Goal: Ask a question

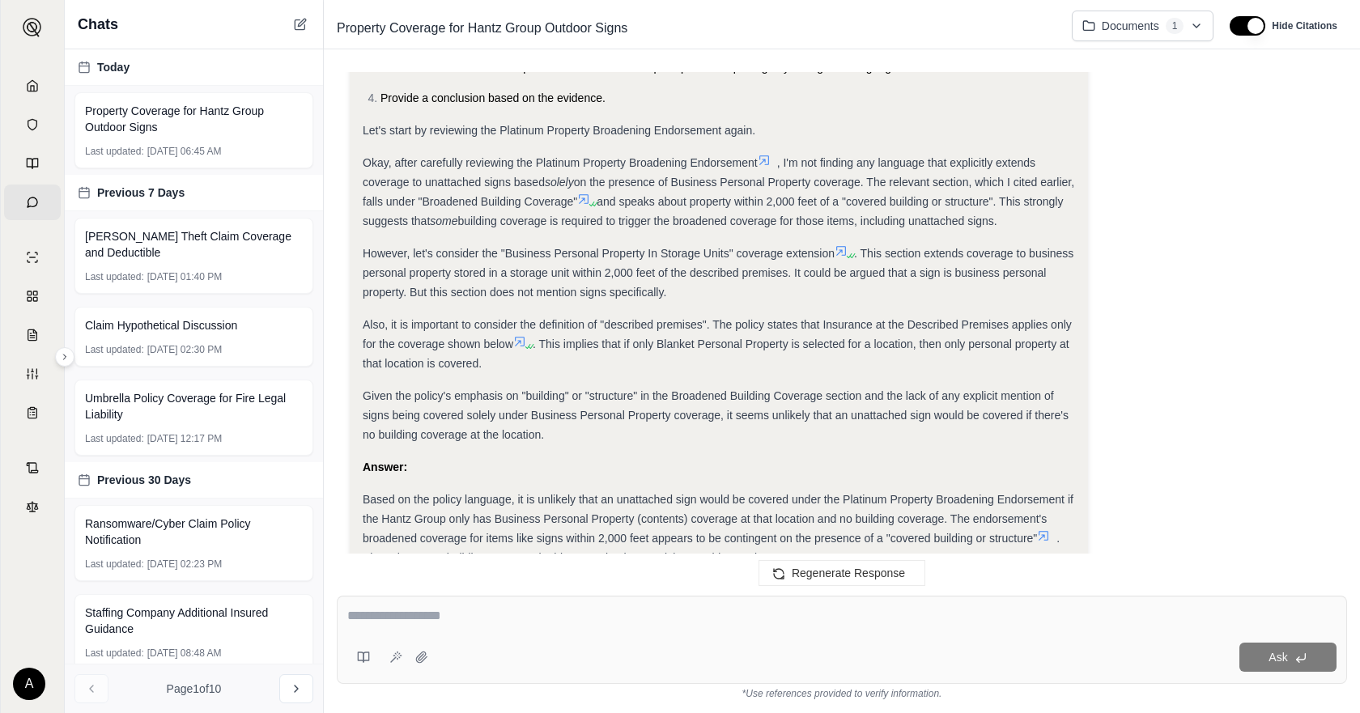
scroll to position [1867, 0]
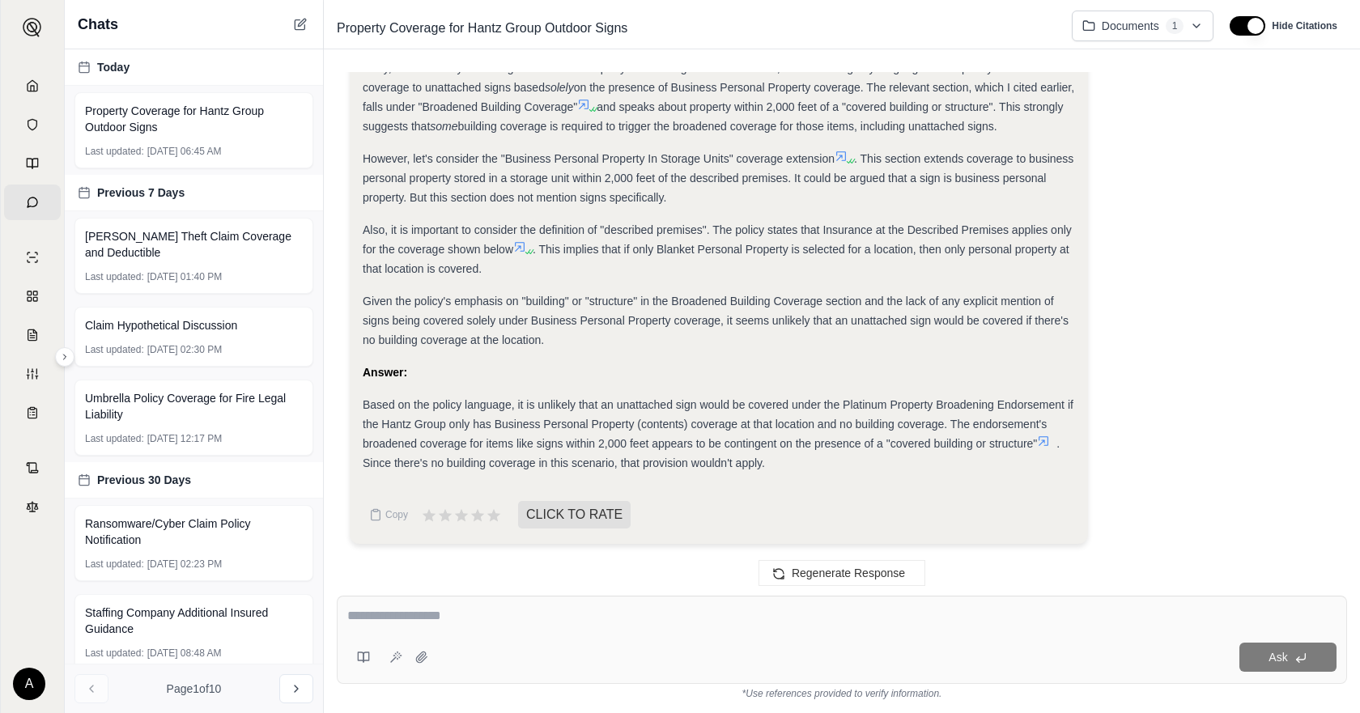
click at [861, 459] on div "Based on the policy language, it is unlikely that an unattached sign would be c…" at bounding box center [719, 434] width 712 height 78
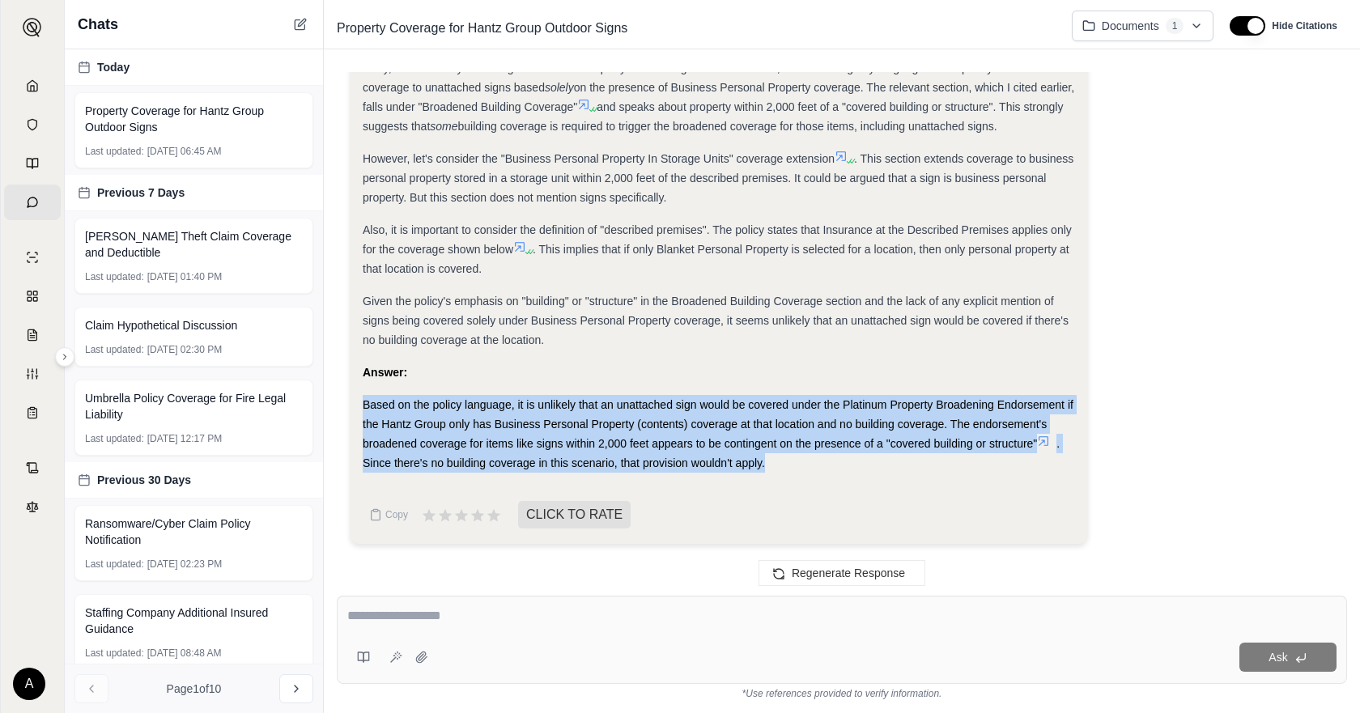
drag, startPoint x: 809, startPoint y: 461, endPoint x: 339, endPoint y: 414, distance: 471.9
click at [339, 414] on div "Hantz Group owns a variety of buildings that are listed on the schedule. Some b…" at bounding box center [842, 321] width 1010 height 498
click at [944, 408] on span "Based on the policy language, it is unlikely that an unattached sign would be c…" at bounding box center [718, 424] width 711 height 52
click at [763, 450] on div "Based on the policy language, it is unlikely that an unattached sign would be c…" at bounding box center [719, 434] width 712 height 78
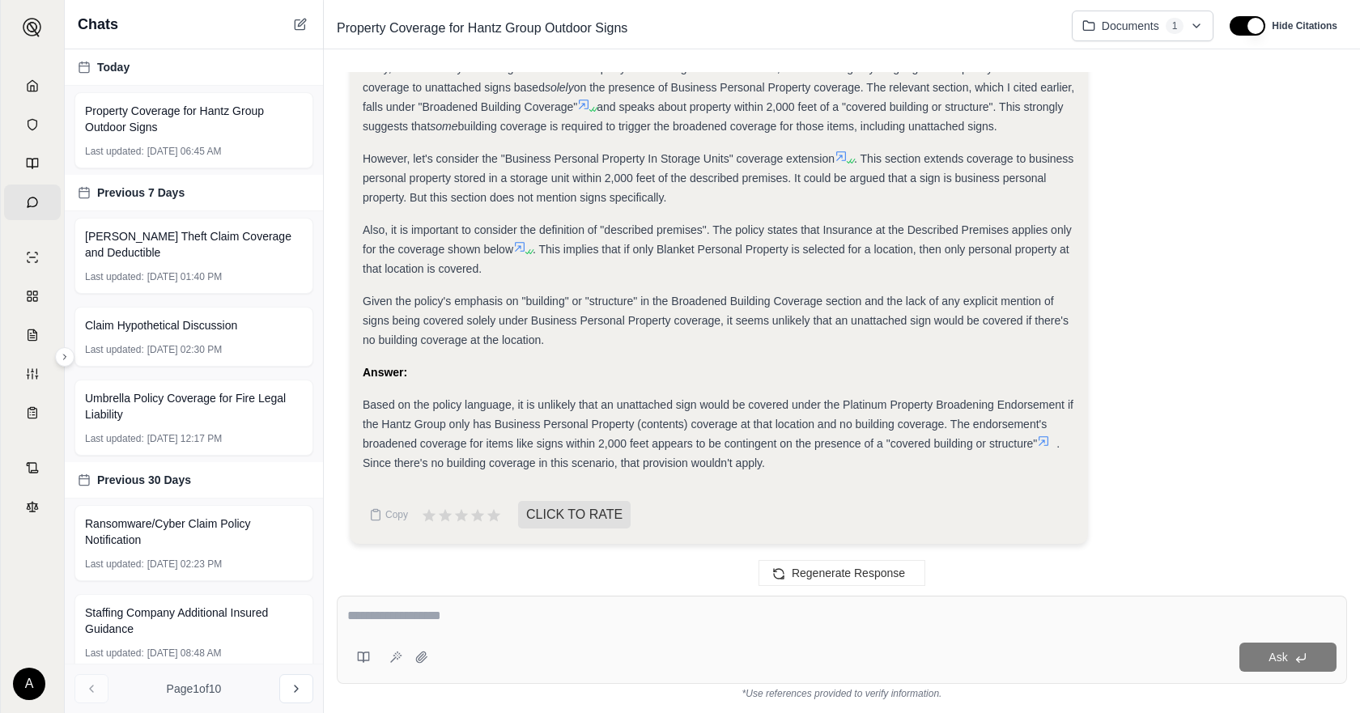
drag, startPoint x: 1056, startPoint y: 258, endPoint x: 1005, endPoint y: 282, distance: 56.5
click at [1041, 265] on div "Also, it is important to consider the definition of "described premises". The p…" at bounding box center [719, 249] width 712 height 58
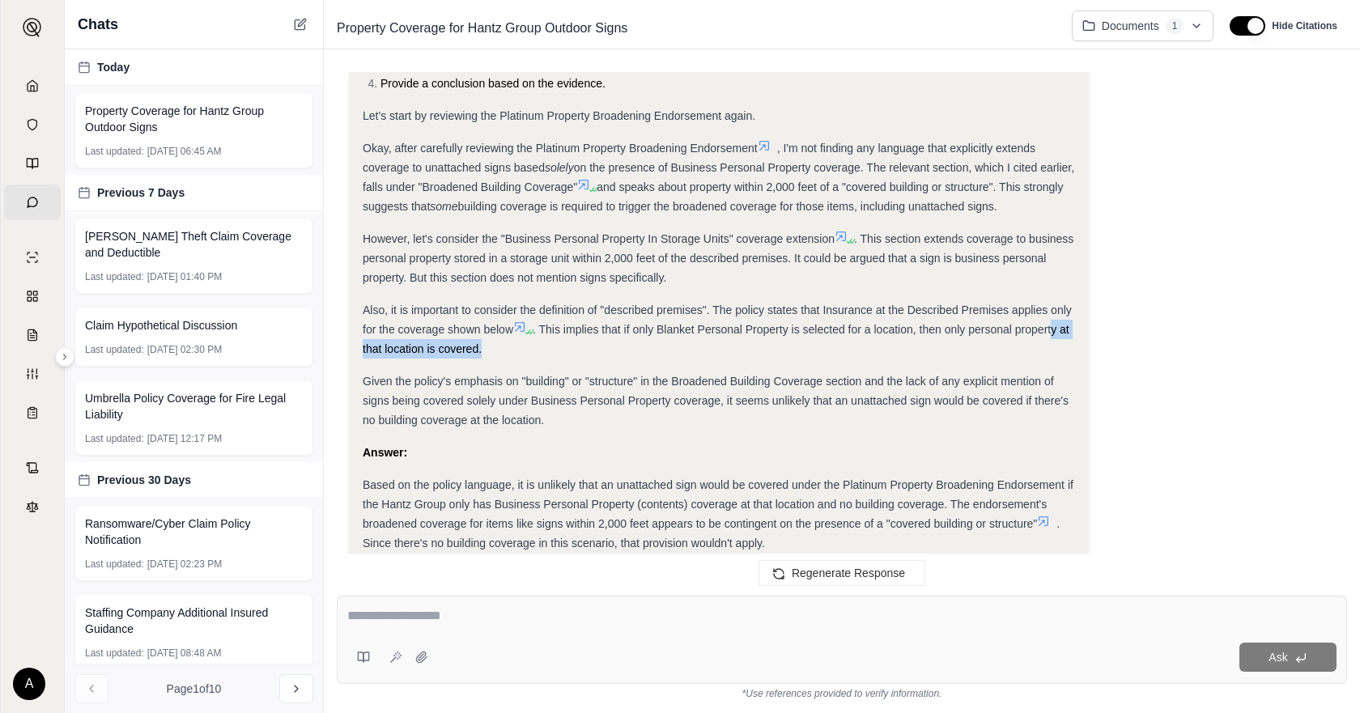
scroll to position [1786, 0]
click at [763, 405] on span "Given the policy's emphasis on "building" or "structure" in the Broadened Build…" at bounding box center [716, 402] width 706 height 52
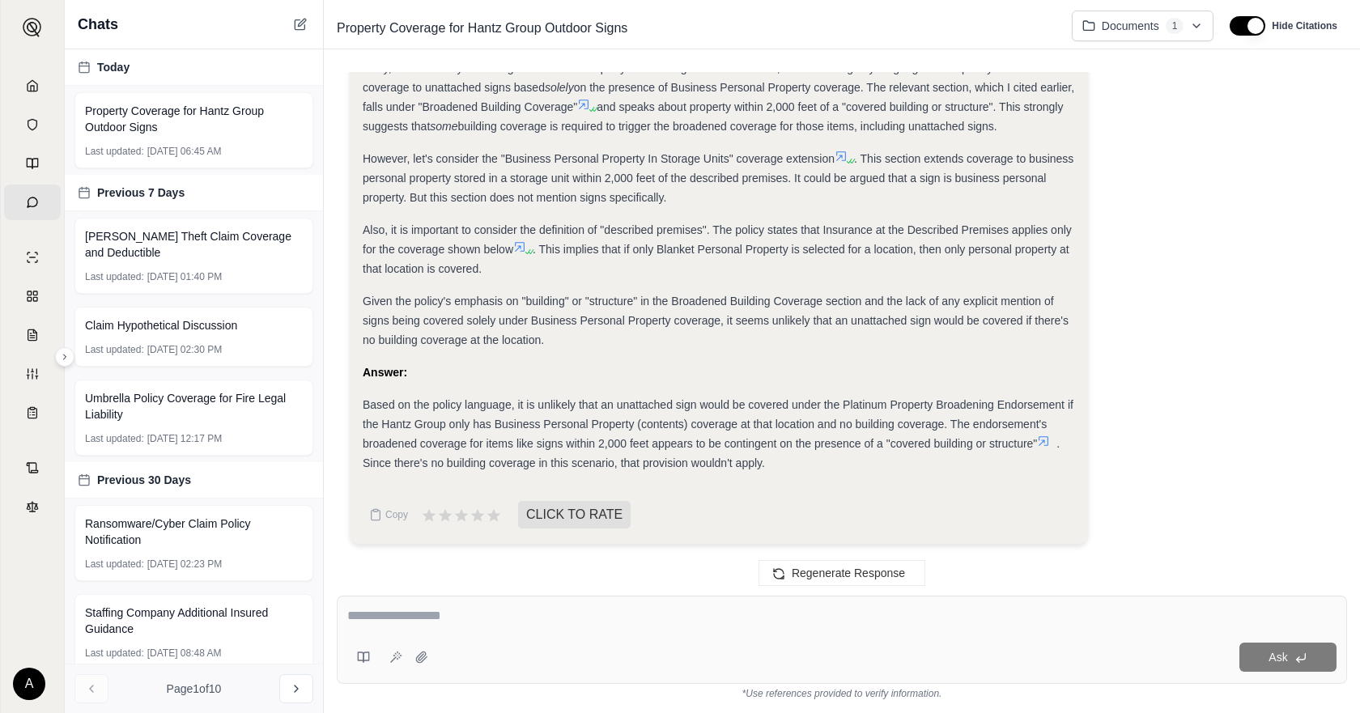
scroll to position [1867, 0]
click at [578, 605] on div "Ask" at bounding box center [842, 640] width 1010 height 88
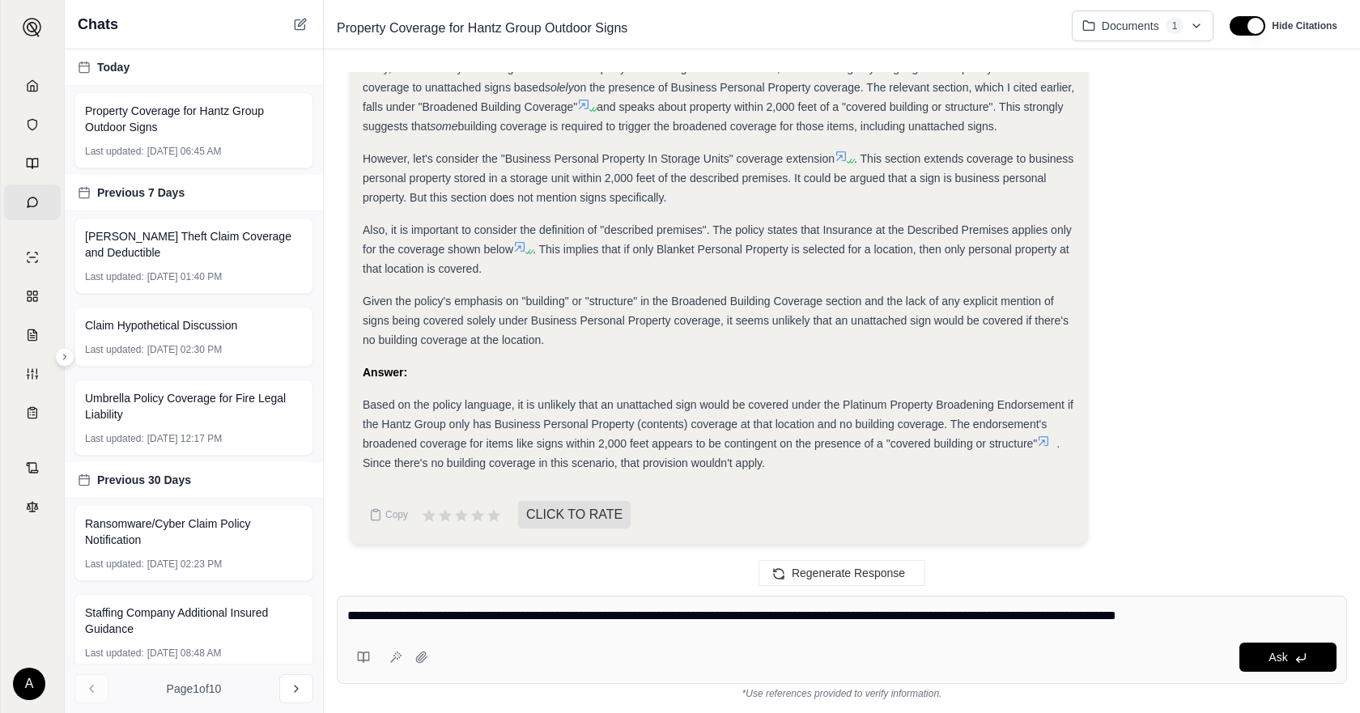
type textarea "**********"
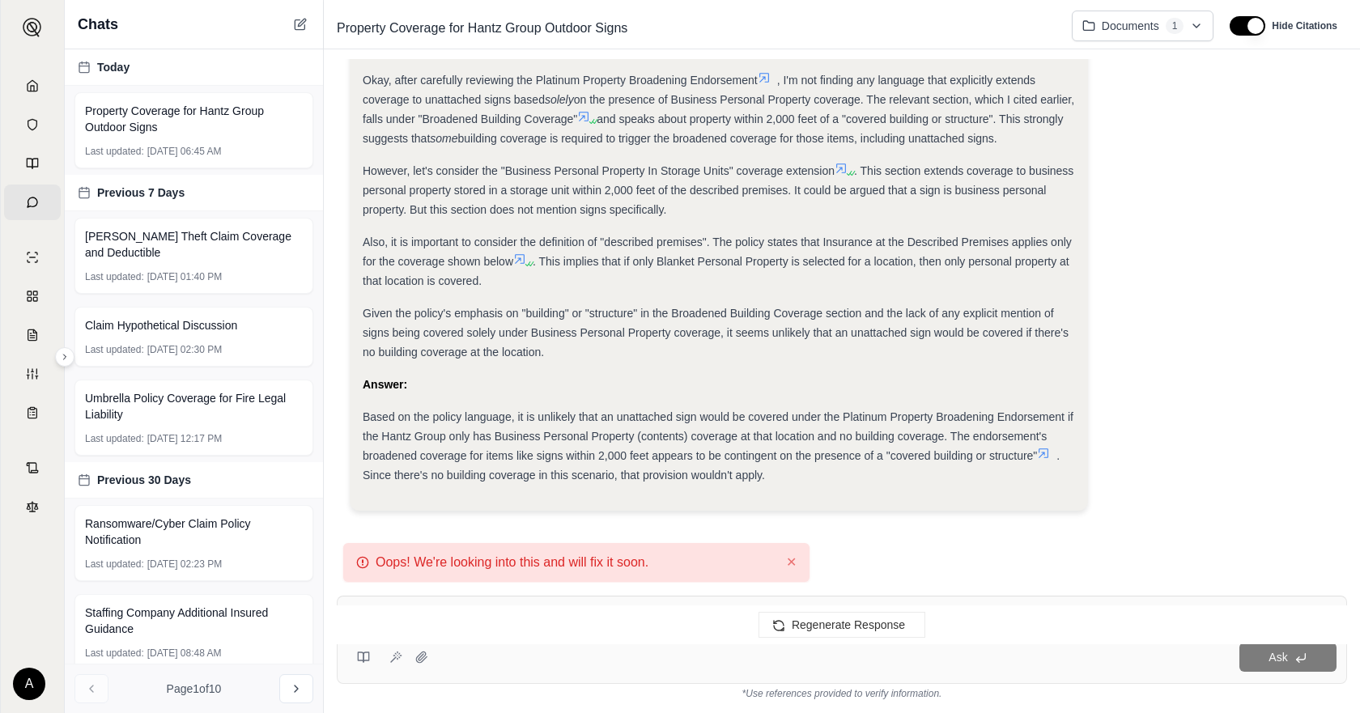
scroll to position [52, 0]
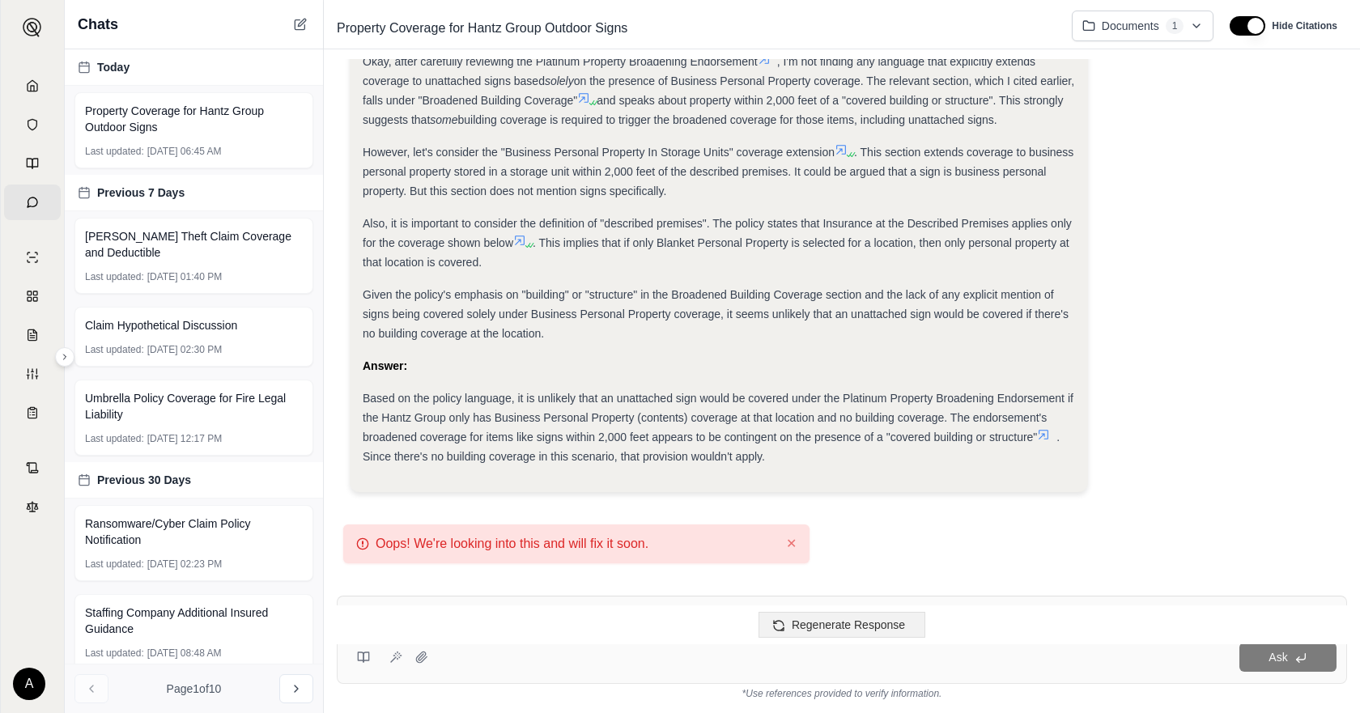
click at [812, 626] on span "Regenerate Response" at bounding box center [848, 624] width 113 height 13
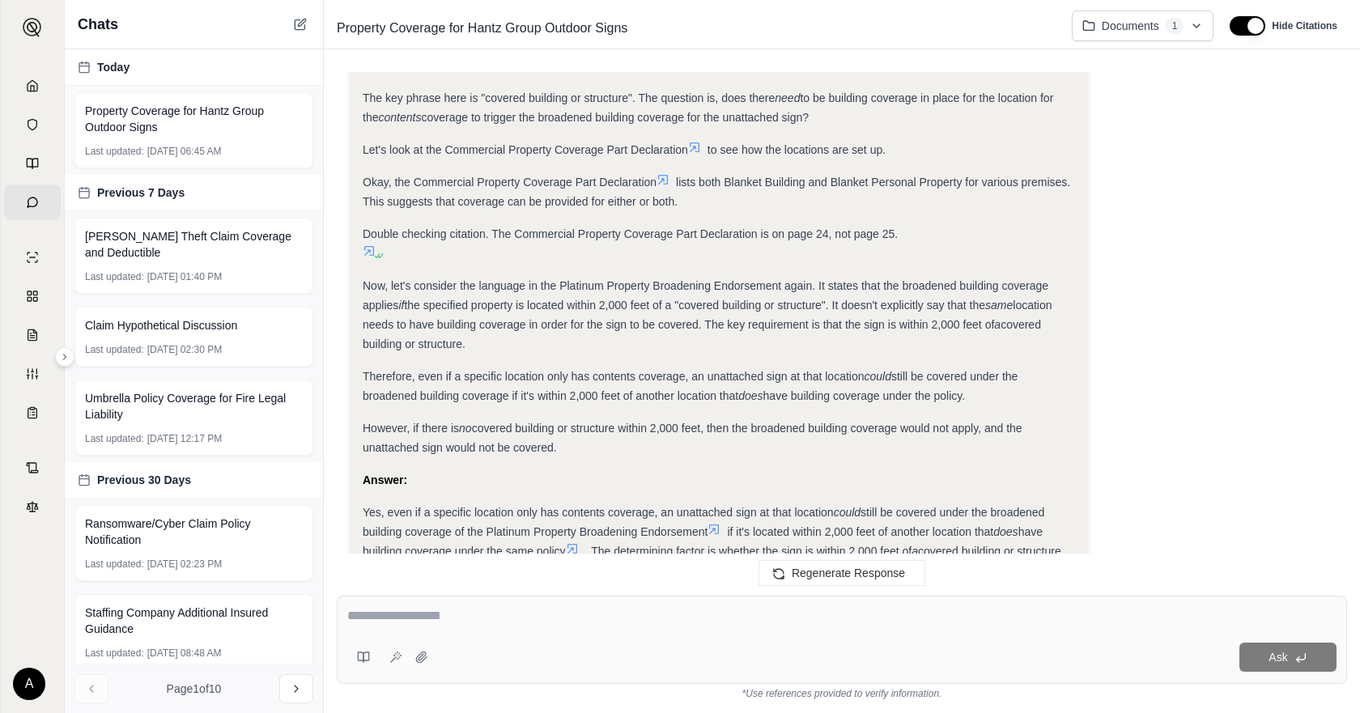
scroll to position [2029, 0]
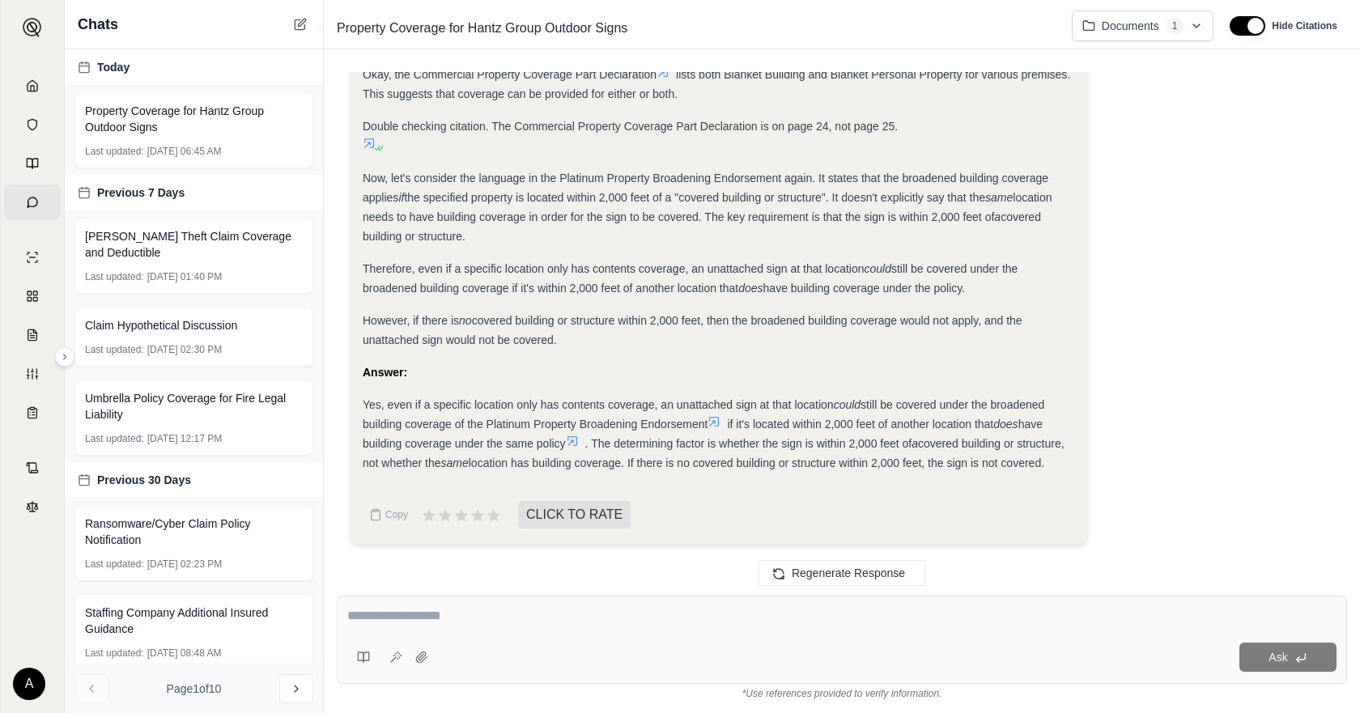
click at [469, 609] on textarea at bounding box center [841, 615] width 989 height 19
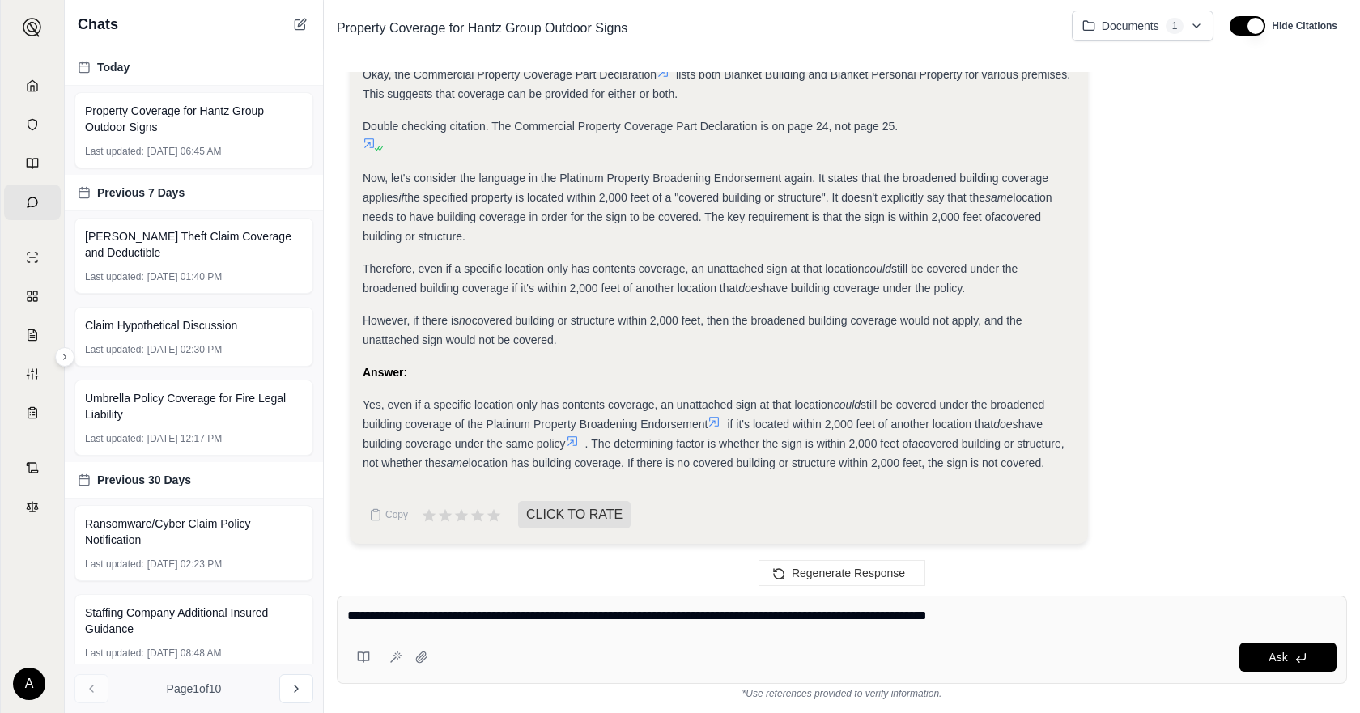
type textarea "**********"
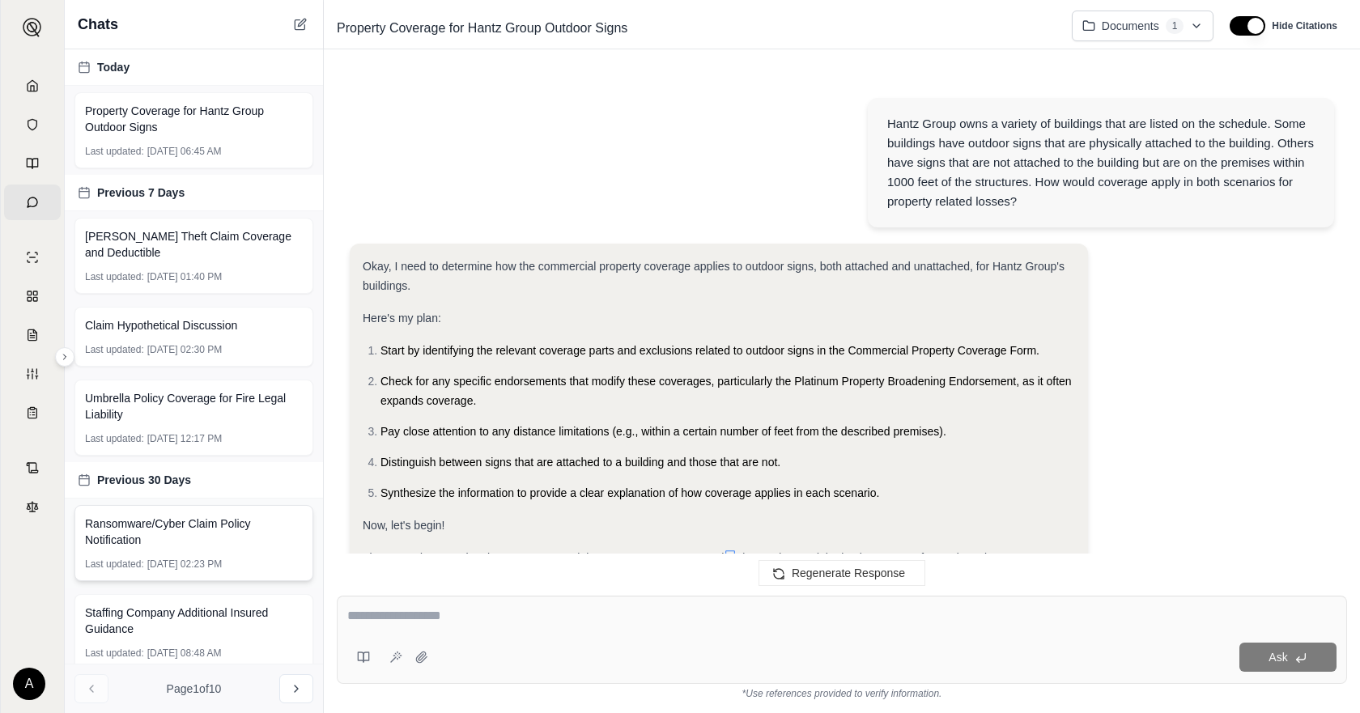
scroll to position [3444, 0]
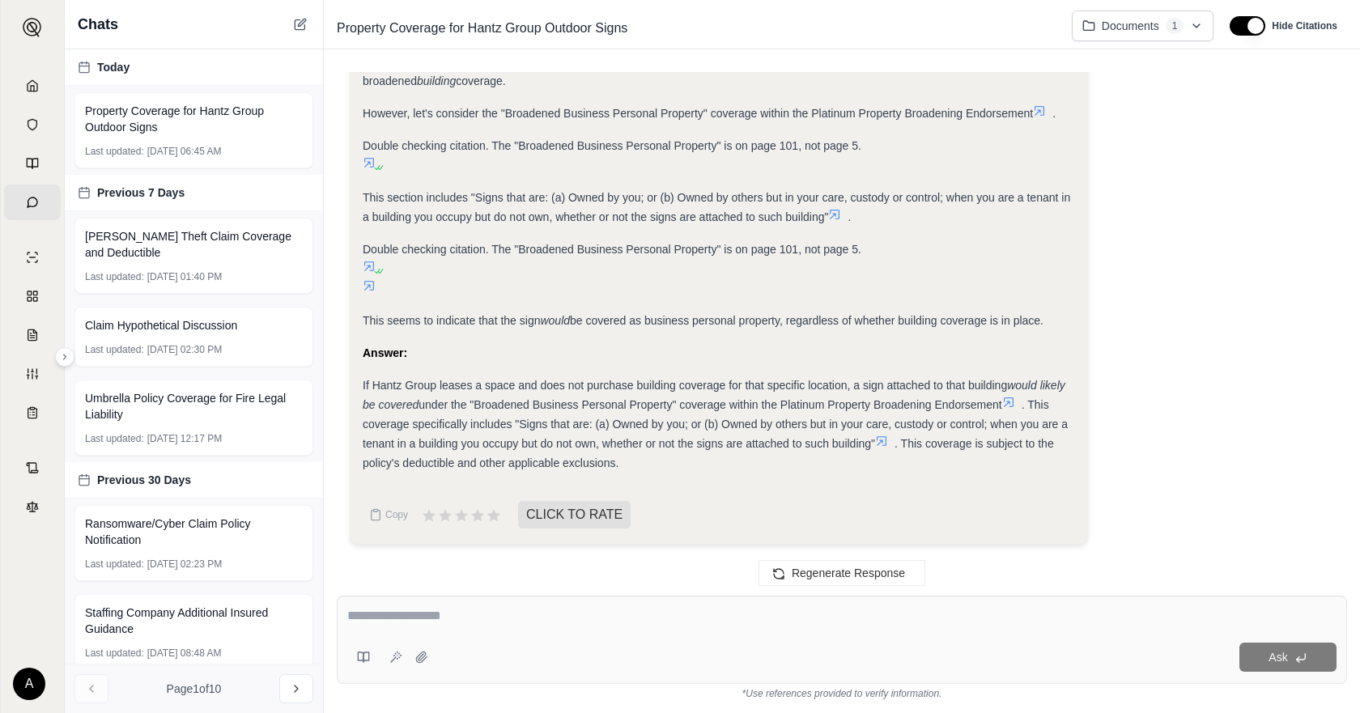
click at [562, 622] on textarea at bounding box center [841, 615] width 989 height 19
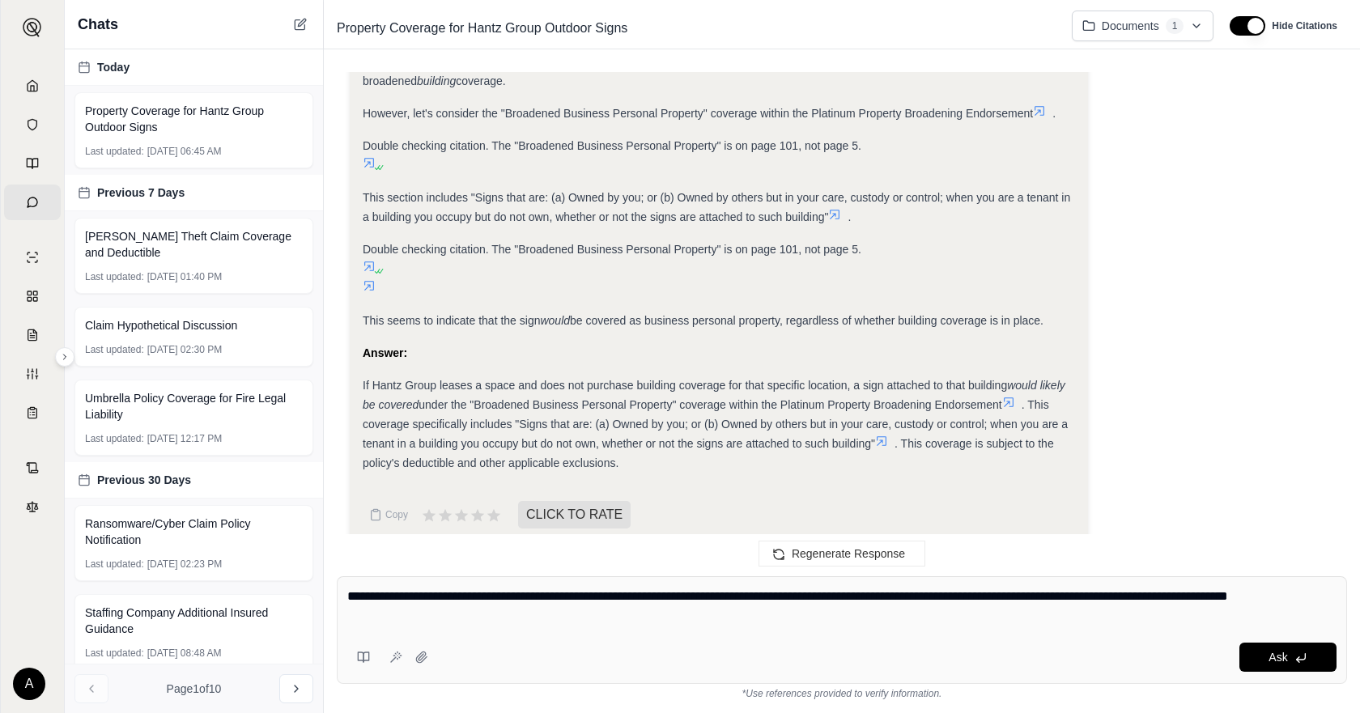
type textarea "**********"
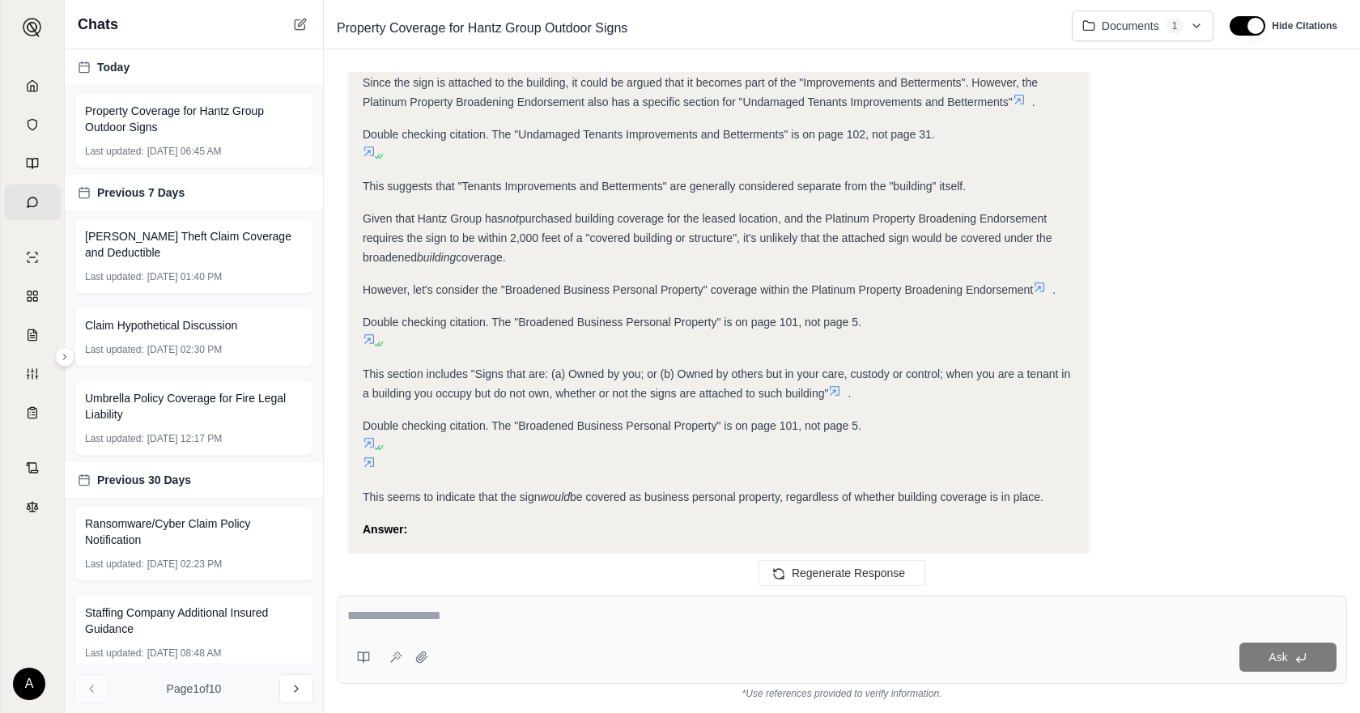
scroll to position [3248, 0]
